Goal: Check status: Check status

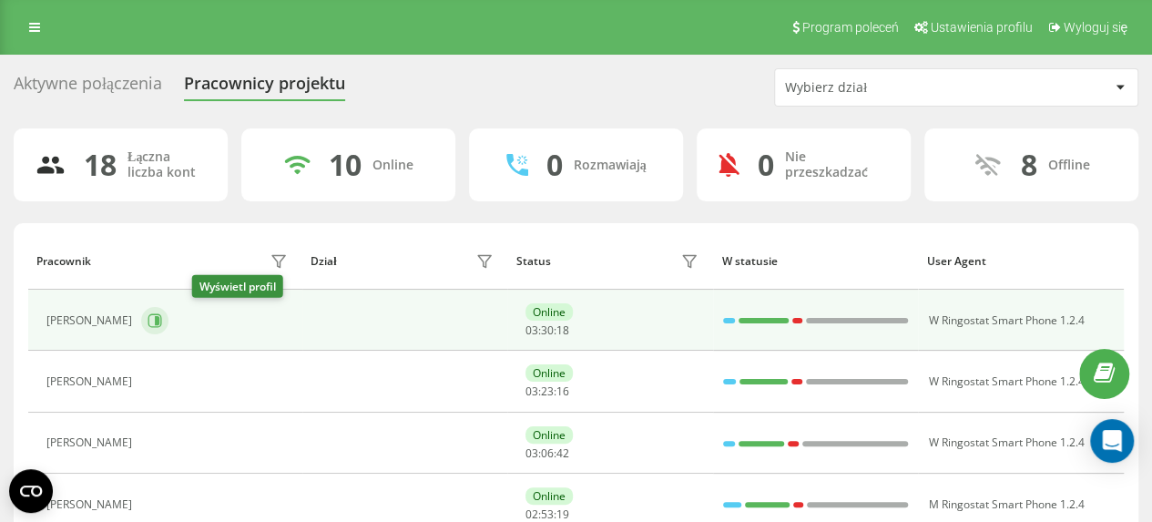
click at [159, 322] on icon at bounding box center [157, 320] width 5 height 9
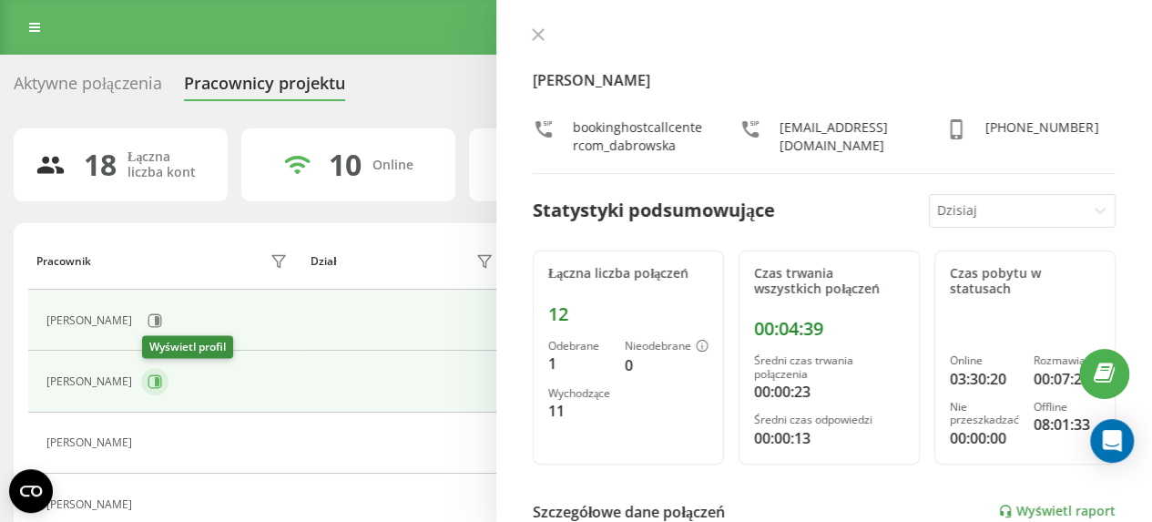
click at [161, 381] on icon at bounding box center [155, 382] width 14 height 14
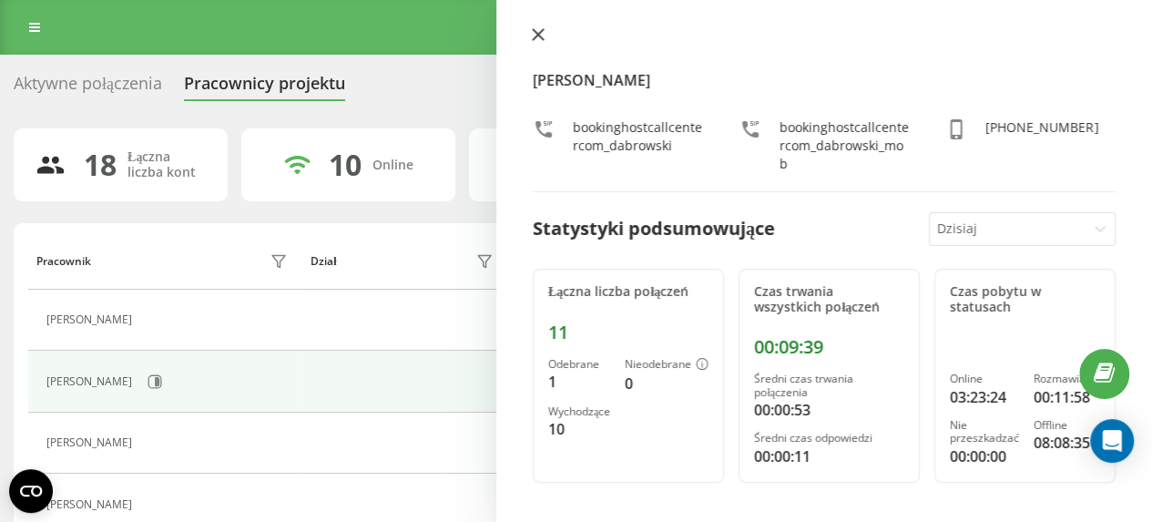
click at [537, 37] on icon at bounding box center [538, 34] width 13 height 13
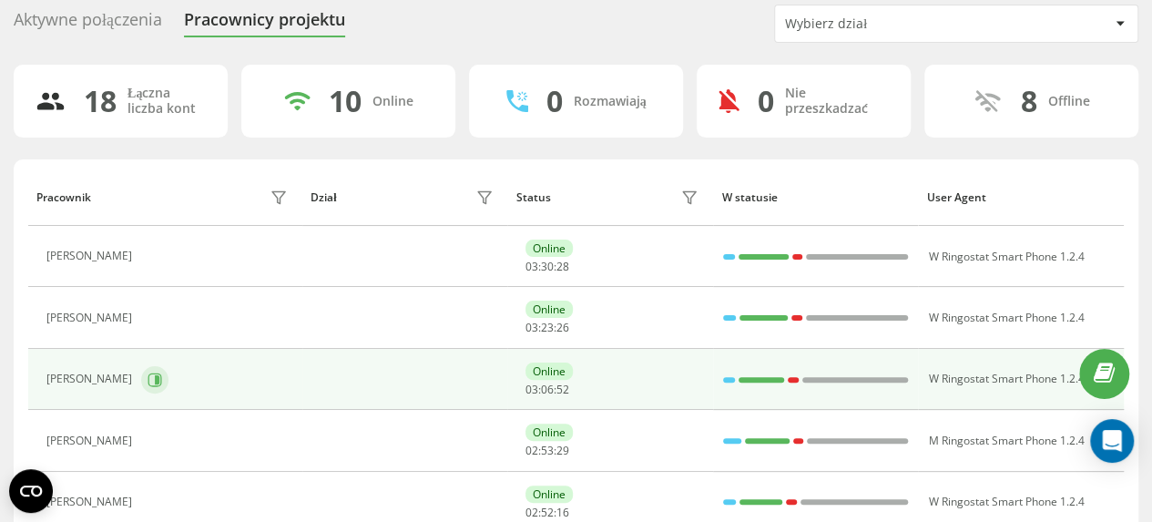
scroll to position [91, 0]
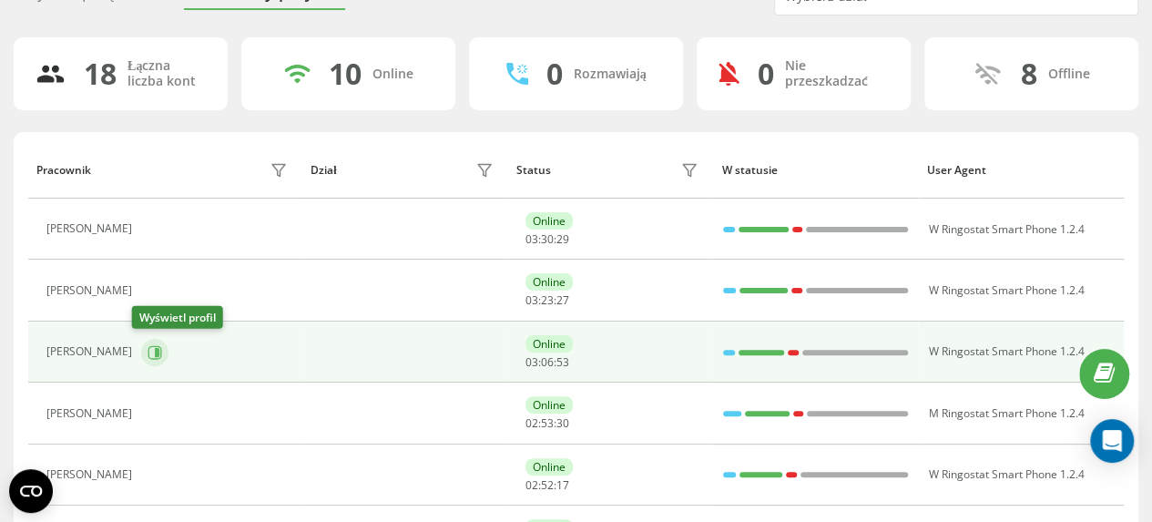
click at [148, 352] on icon at bounding box center [155, 352] width 15 height 15
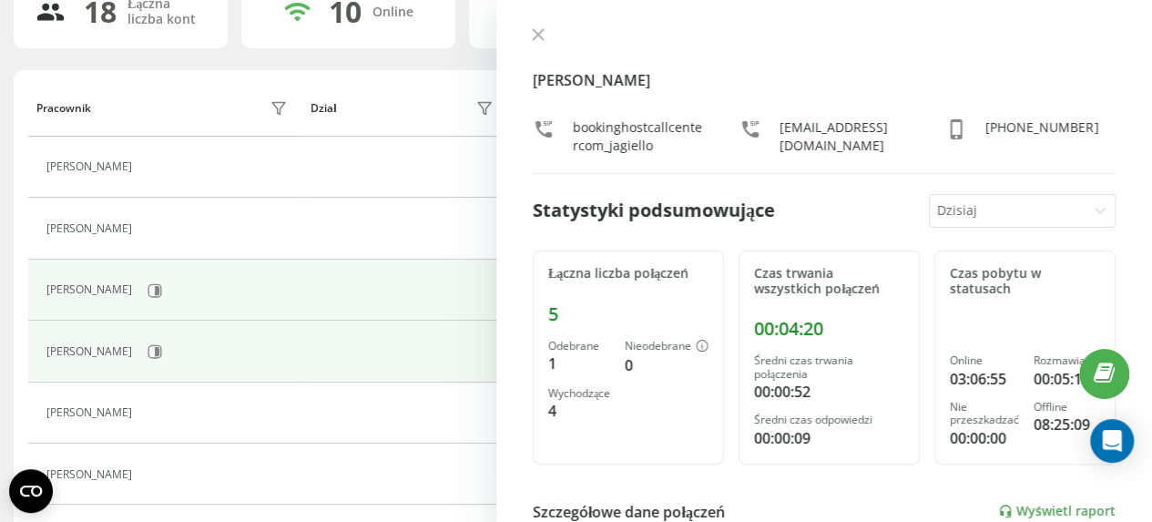
scroll to position [182, 0]
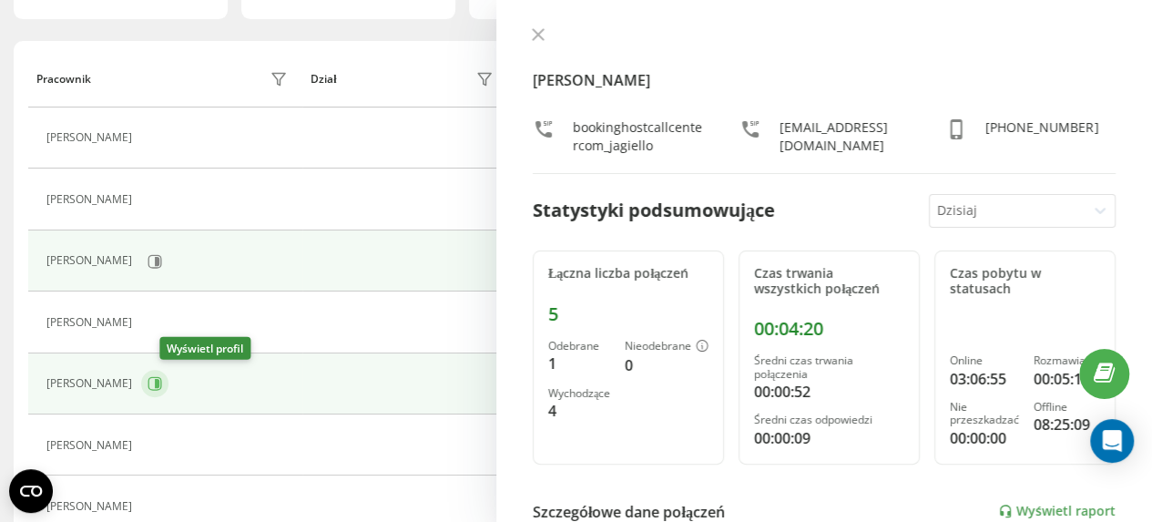
click at [159, 381] on icon at bounding box center [157, 383] width 5 height 9
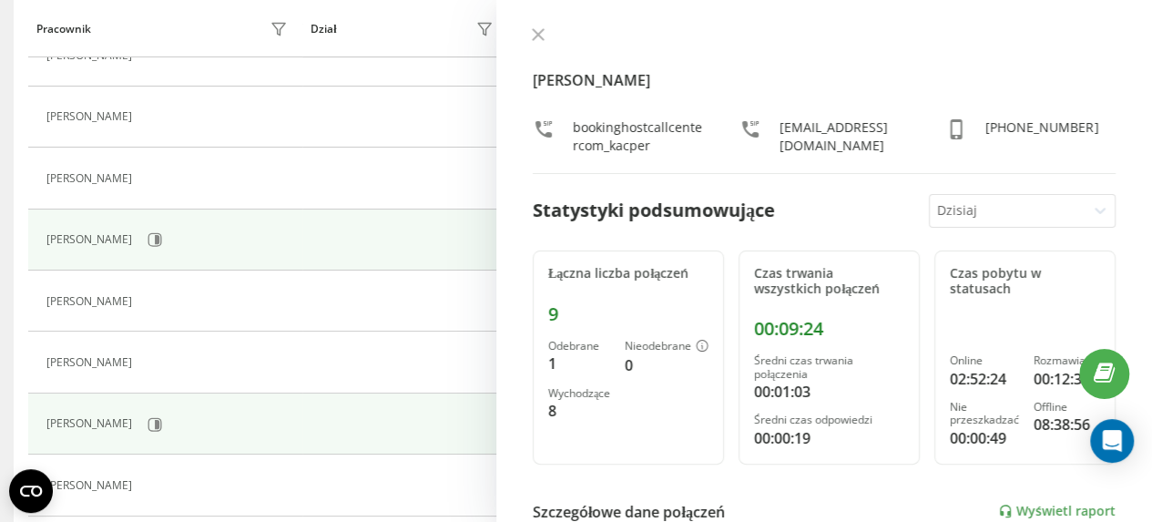
scroll to position [364, 0]
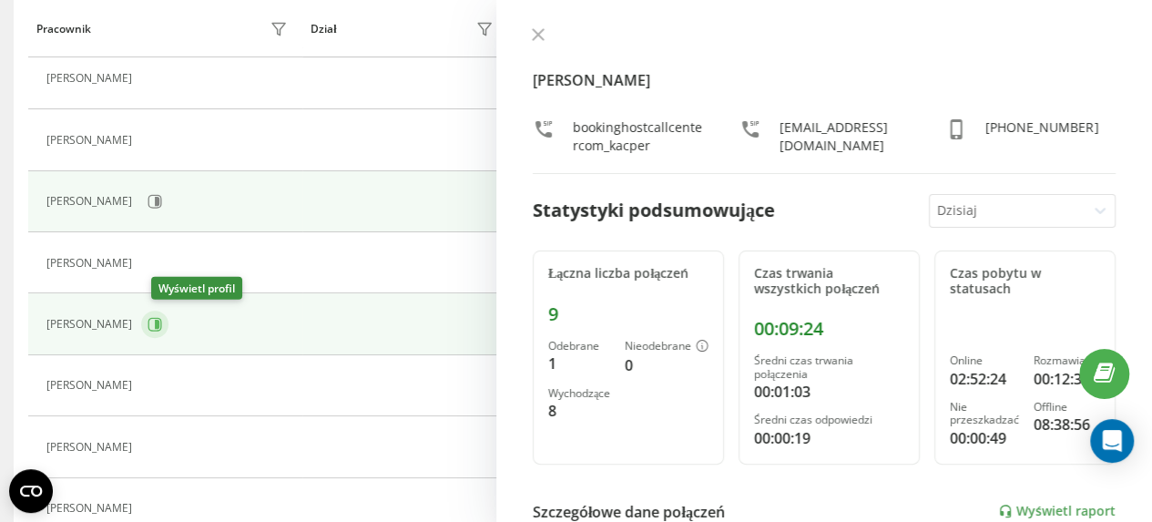
click at [159, 325] on icon at bounding box center [157, 324] width 5 height 9
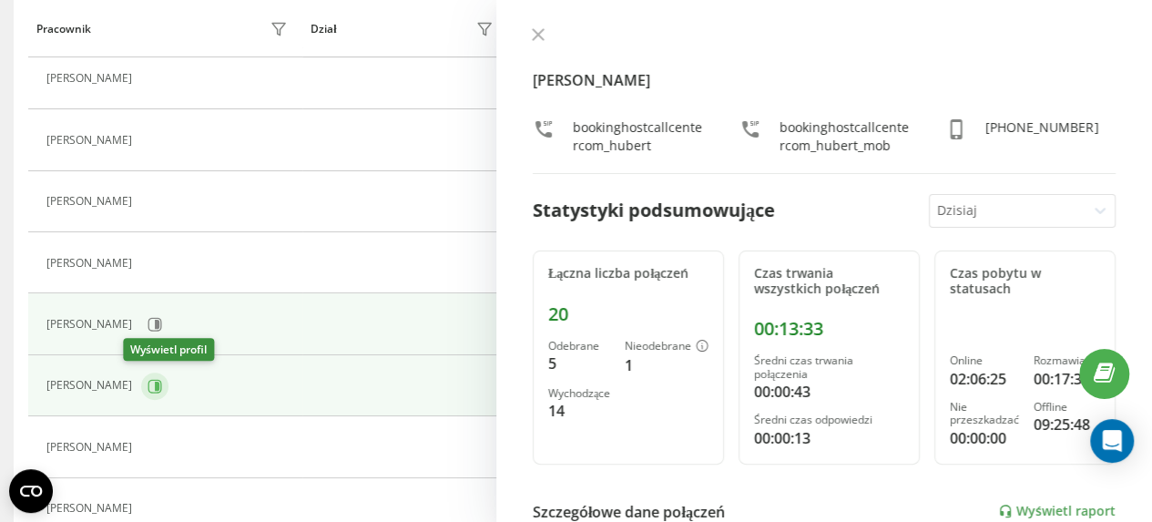
click at [155, 383] on icon at bounding box center [157, 385] width 5 height 9
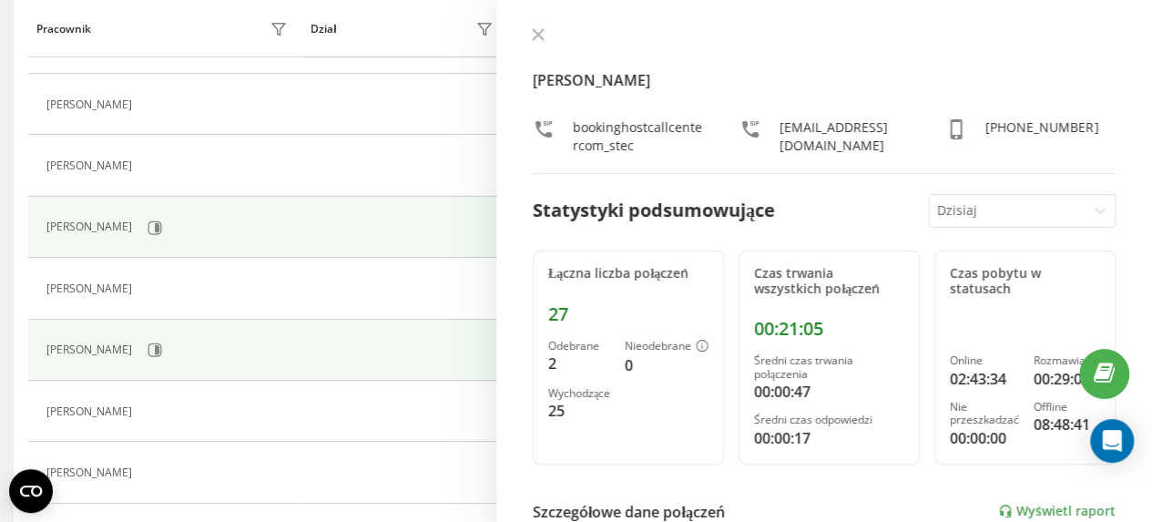
scroll to position [547, 0]
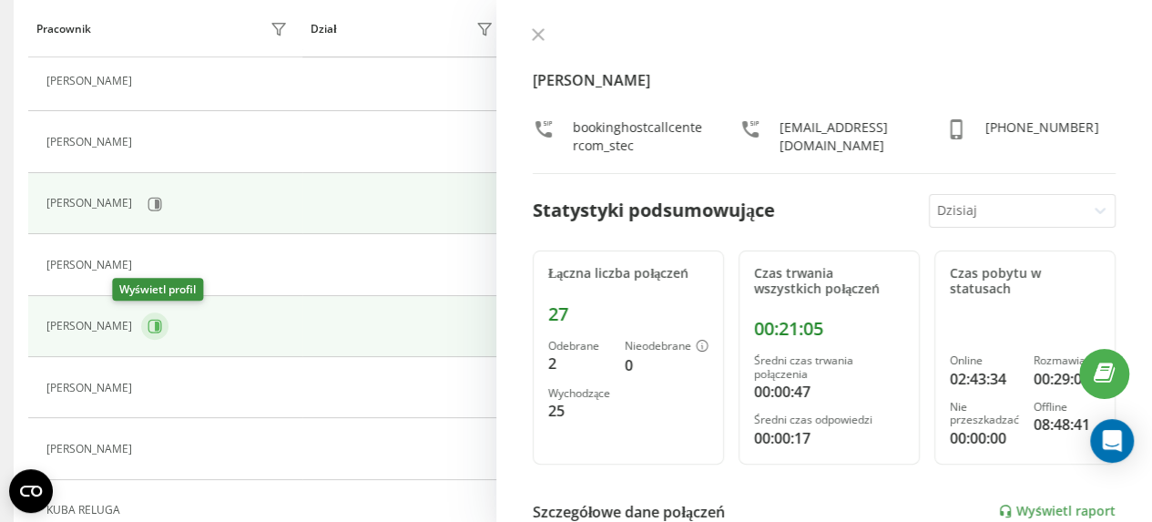
click at [148, 324] on icon at bounding box center [155, 326] width 15 height 15
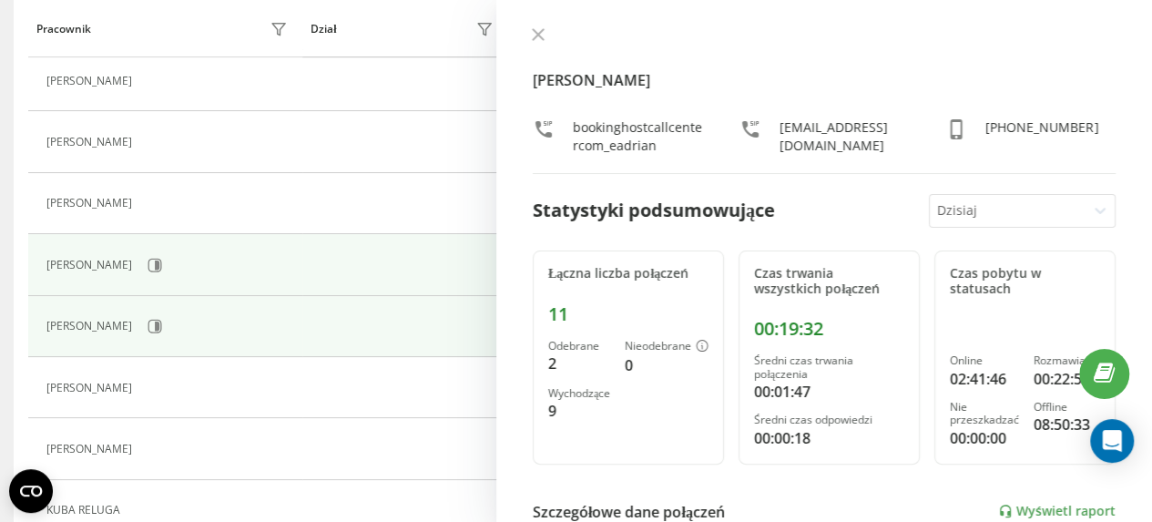
scroll to position [118, 0]
